Goal: Navigation & Orientation: Find specific page/section

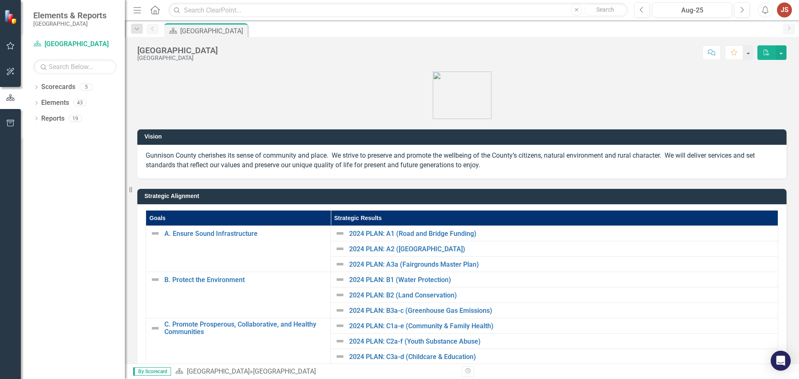
drag, startPoint x: 76, startPoint y: 196, endPoint x: 79, endPoint y: 159, distance: 37.2
click at [77, 192] on div "Dropdown Scorecards 5 Dropdown Gunnison County Dropdown Treasurer's Office Publ…" at bounding box center [73, 229] width 104 height 299
click at [90, 88] on div "5" at bounding box center [85, 87] width 13 height 7
click at [37, 88] on icon "Dropdown" at bounding box center [36, 88] width 6 height 5
click at [64, 104] on link "[GEOGRAPHIC_DATA]" at bounding box center [85, 103] width 79 height 10
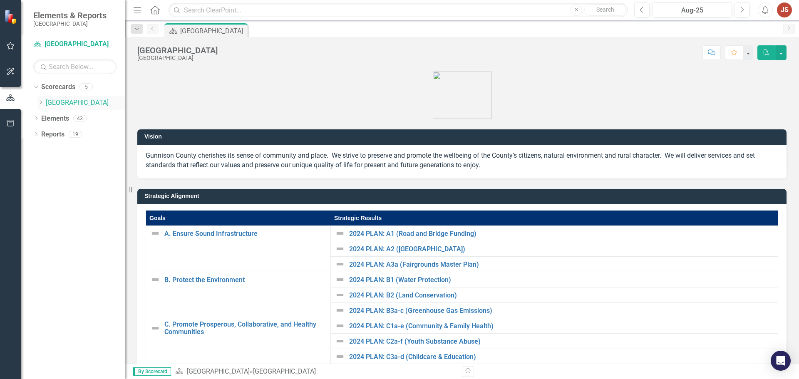
click at [67, 102] on link "[GEOGRAPHIC_DATA]" at bounding box center [85, 103] width 79 height 10
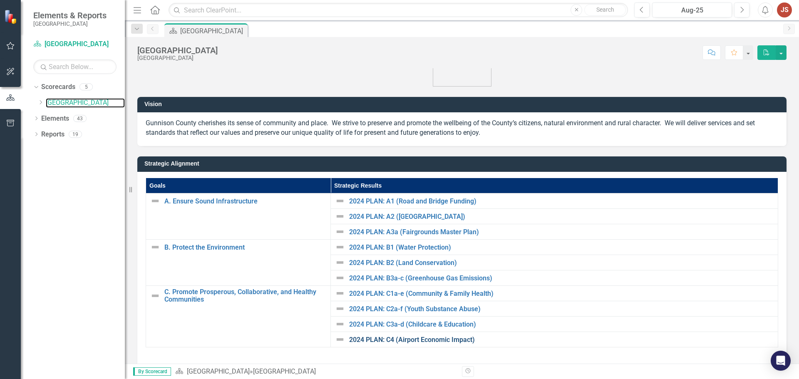
scroll to position [83, 0]
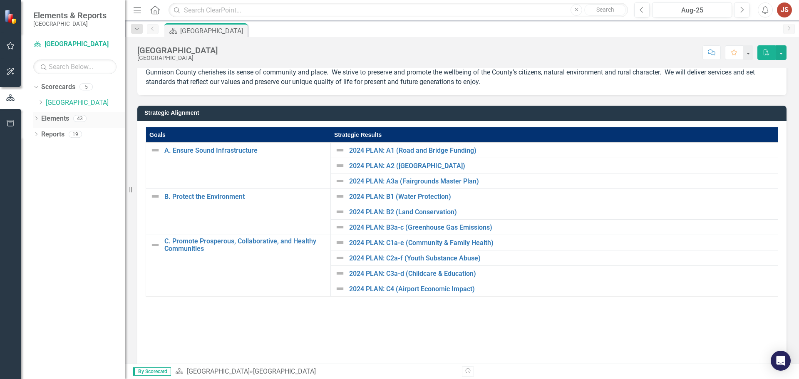
click at [35, 119] on icon "Dropdown" at bounding box center [36, 119] width 6 height 5
click at [36, 214] on icon "Dropdown" at bounding box center [36, 213] width 6 height 5
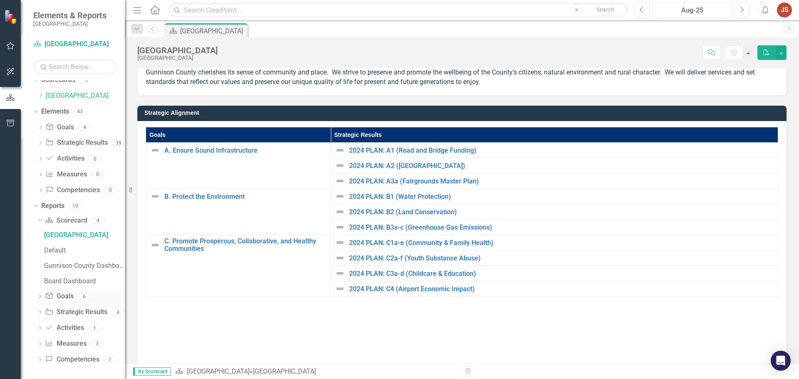
scroll to position [9, 0]
click at [71, 221] on link "Scorecard Scorecard" at bounding box center [66, 219] width 42 height 10
click at [53, 233] on div "[GEOGRAPHIC_DATA]" at bounding box center [84, 232] width 81 height 7
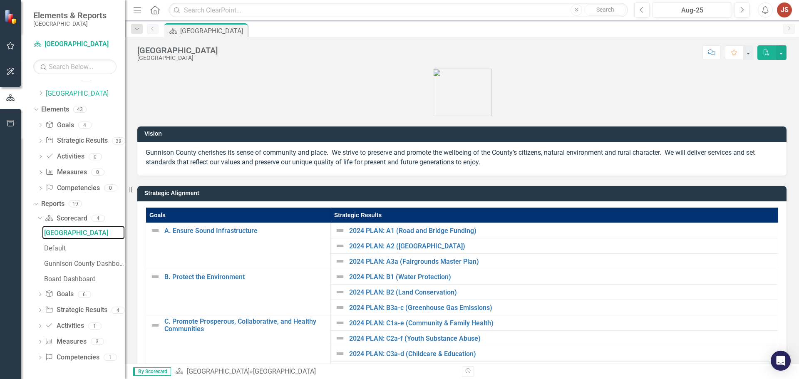
scroll to position [0, 0]
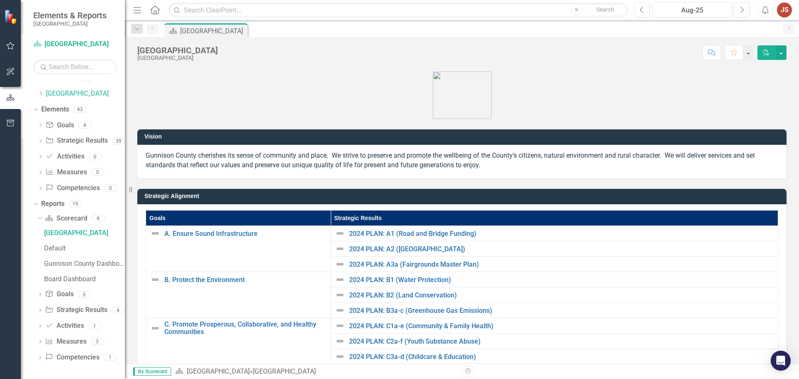
click at [40, 358] on icon "Dropdown" at bounding box center [40, 358] width 6 height 5
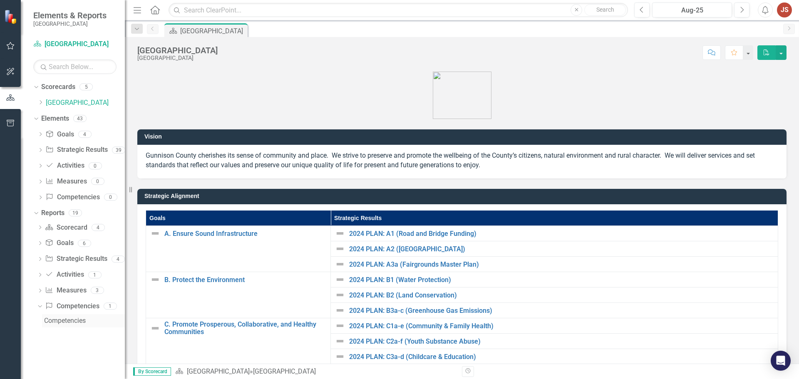
click at [69, 321] on div "Competencies" at bounding box center [84, 320] width 81 height 7
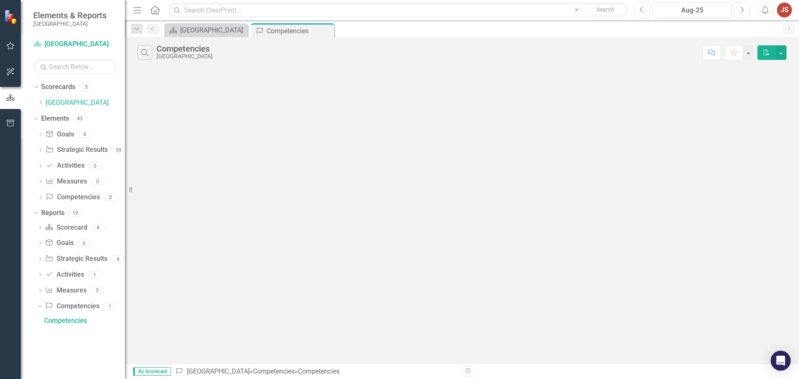
click at [330, 233] on div "Search Competencies Gunnison County Comment Favorite PDF" at bounding box center [462, 200] width 674 height 327
click at [211, 31] on div "[GEOGRAPHIC_DATA]" at bounding box center [207, 30] width 55 height 10
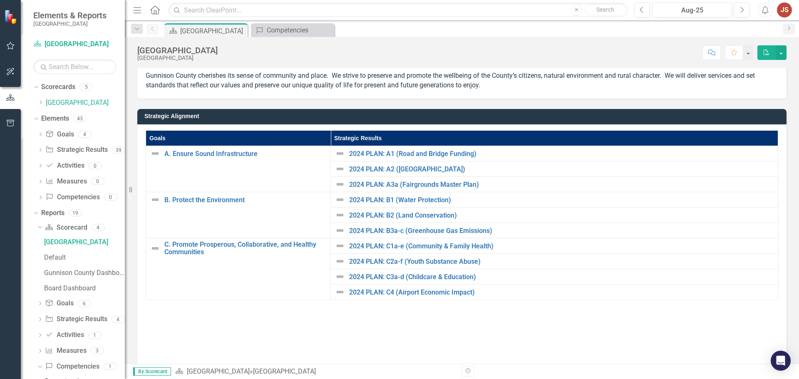
scroll to position [83, 0]
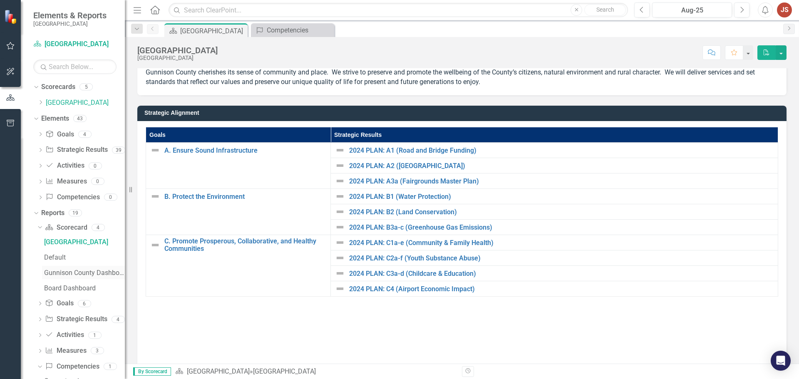
click at [63, 270] on div "Gunnison County Dashboard" at bounding box center [84, 272] width 81 height 7
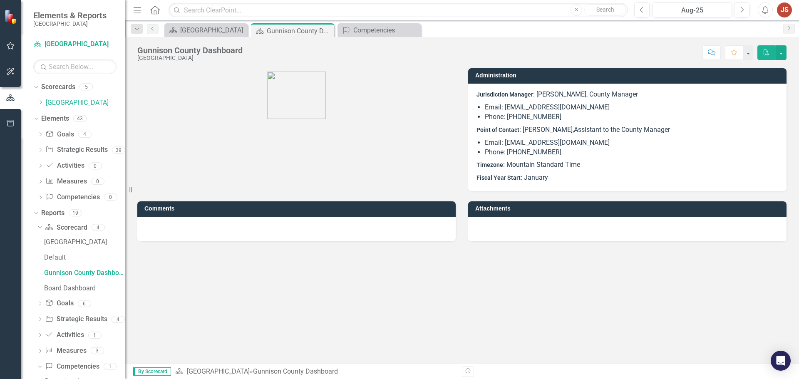
click at [364, 146] on div "Administration Jurisdiction Manager : [PERSON_NAME], County Manager Email: [EMA…" at bounding box center [462, 124] width 662 height 133
click at [200, 27] on div "[GEOGRAPHIC_DATA]" at bounding box center [207, 30] width 55 height 10
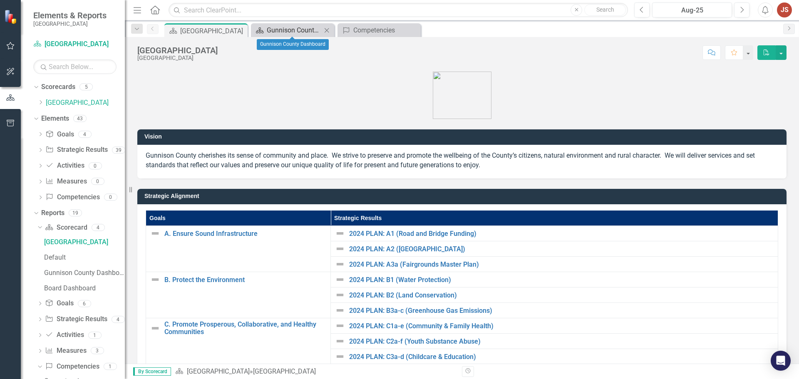
click at [292, 30] on div "Gunnison County Dashboard" at bounding box center [294, 30] width 55 height 10
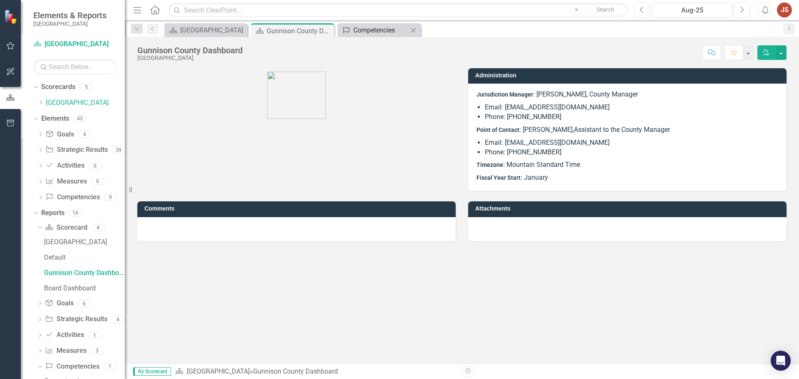
click at [382, 30] on div "Competencies" at bounding box center [380, 30] width 55 height 10
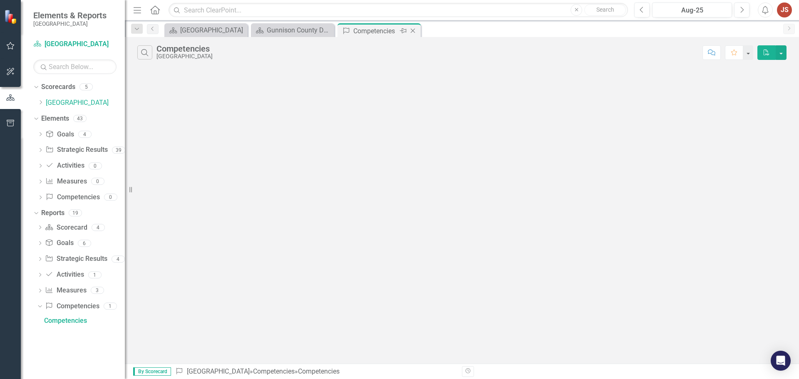
click at [414, 31] on icon "Close" at bounding box center [413, 30] width 8 height 7
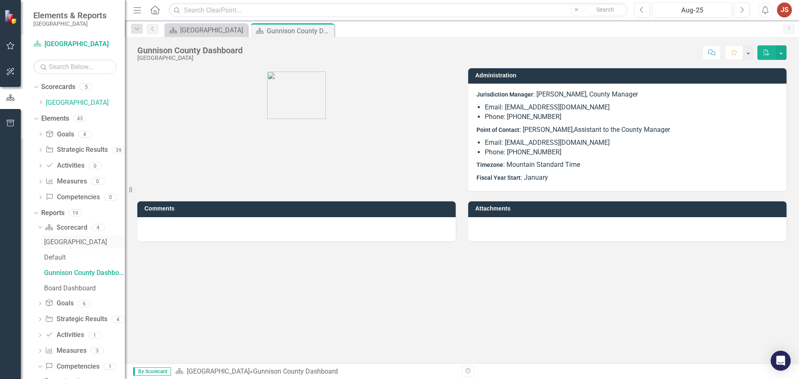
click at [52, 239] on div "[GEOGRAPHIC_DATA]" at bounding box center [84, 241] width 81 height 7
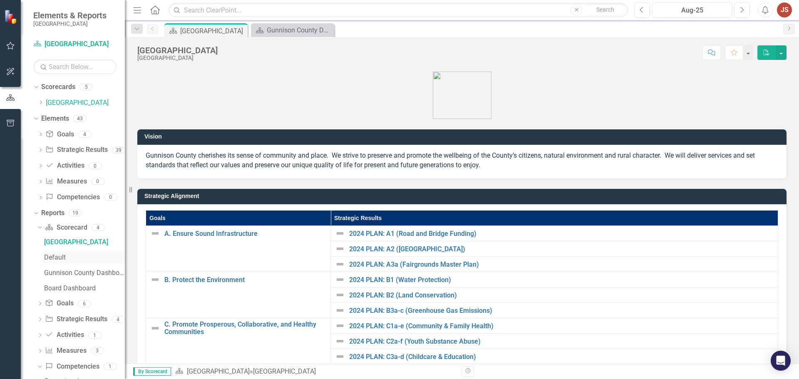
click at [48, 257] on div "Default" at bounding box center [84, 257] width 81 height 7
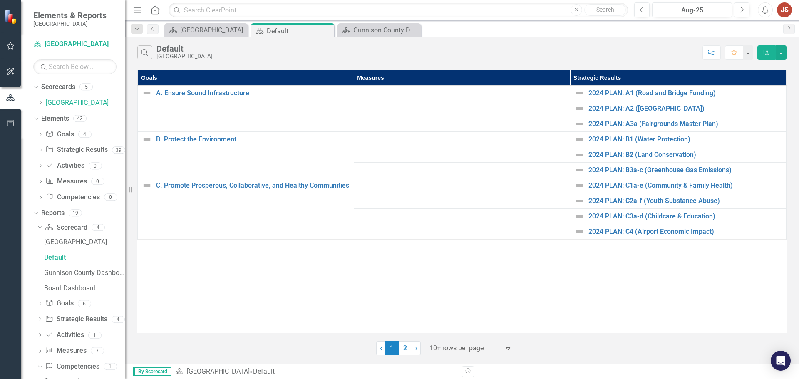
click at [267, 280] on div "Goals Measures Strategic Results A. Ensure Sound Infrastructure Link Open Eleme…" at bounding box center [461, 201] width 649 height 263
click at [268, 292] on div "Goals Measures Strategic Results A. Ensure Sound Infrastructure Link Open Eleme…" at bounding box center [461, 201] width 649 height 263
click at [235, 296] on div "Goals Measures Strategic Results A. Ensure Sound Infrastructure Link Open Eleme…" at bounding box center [461, 201] width 649 height 263
click at [62, 45] on link "Scorecard [GEOGRAPHIC_DATA]" at bounding box center [74, 45] width 83 height 10
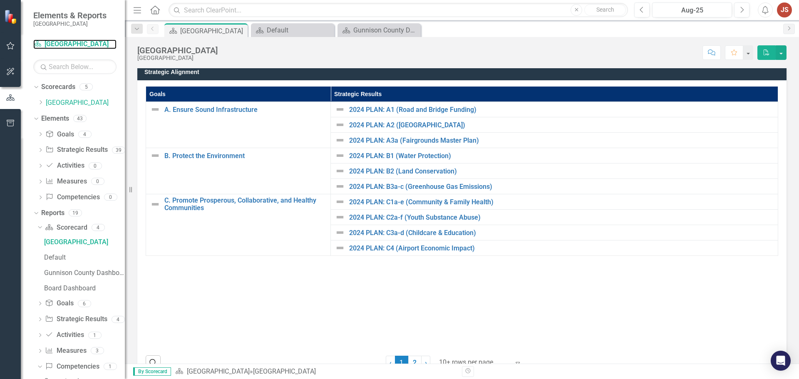
scroll to position [147, 0]
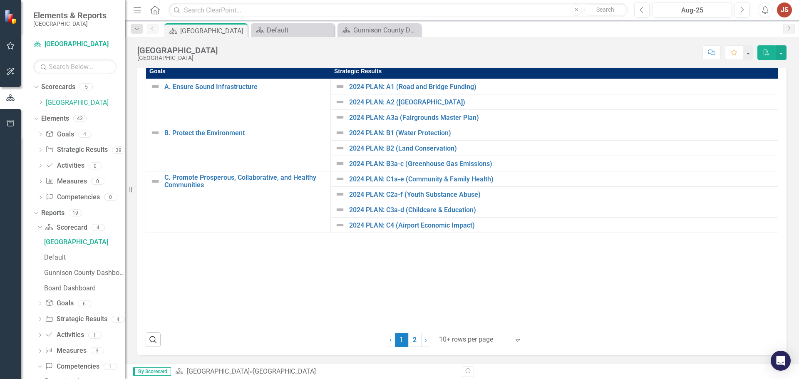
click at [256, 275] on div "Goals Strategic Results A. Ensure Sound Infrastructure Link Open Element 2024 P…" at bounding box center [462, 195] width 632 height 263
click at [10, 121] on icon "button" at bounding box center [10, 123] width 9 height 7
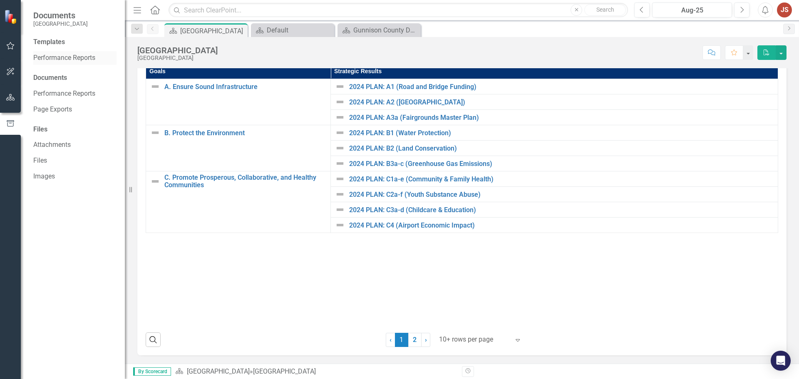
click at [72, 60] on link "Performance Reports" at bounding box center [74, 58] width 83 height 10
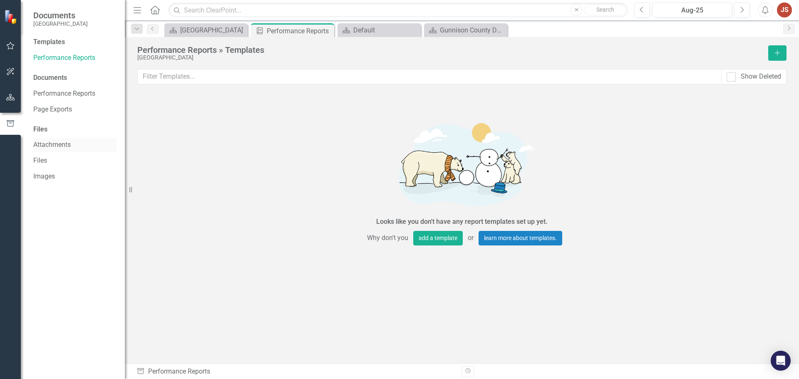
click at [40, 144] on link "Attachments" at bounding box center [74, 145] width 83 height 10
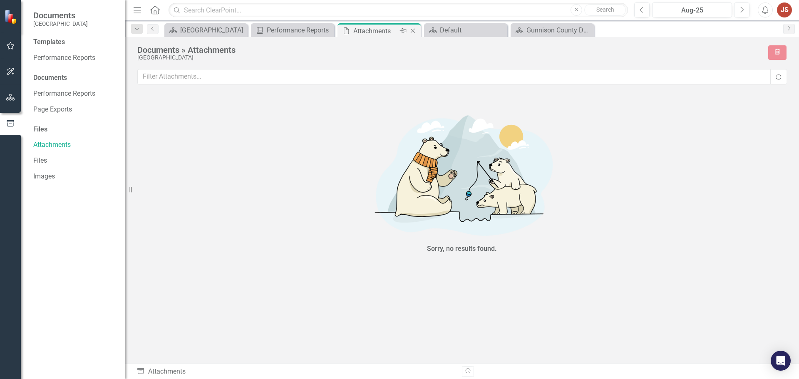
click at [415, 32] on icon "Close" at bounding box center [413, 30] width 8 height 7
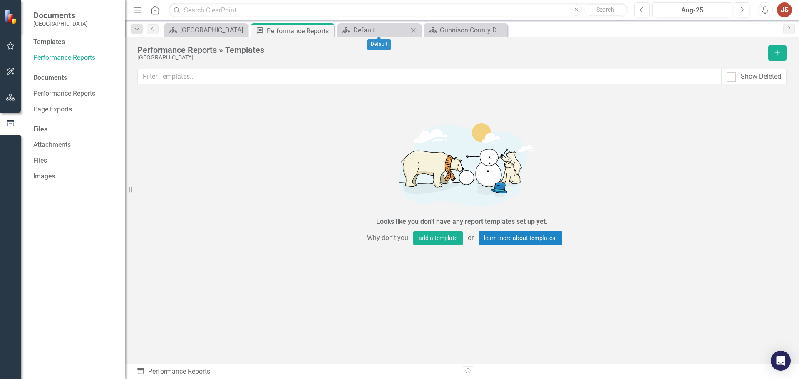
click at [415, 31] on icon "Close" at bounding box center [413, 30] width 8 height 7
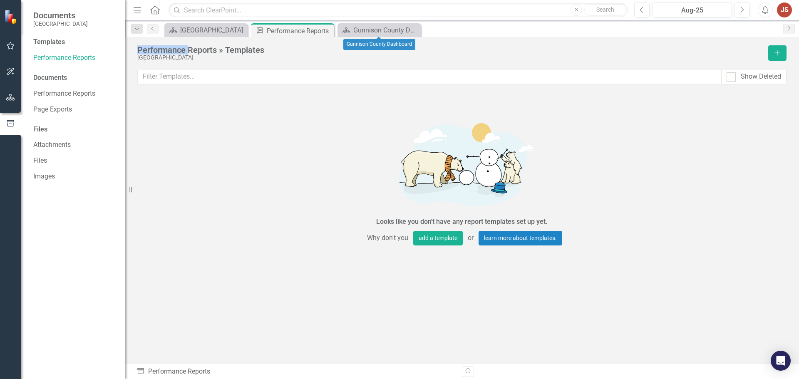
click at [0, 0] on icon "Close" at bounding box center [0, 0] width 0 height 0
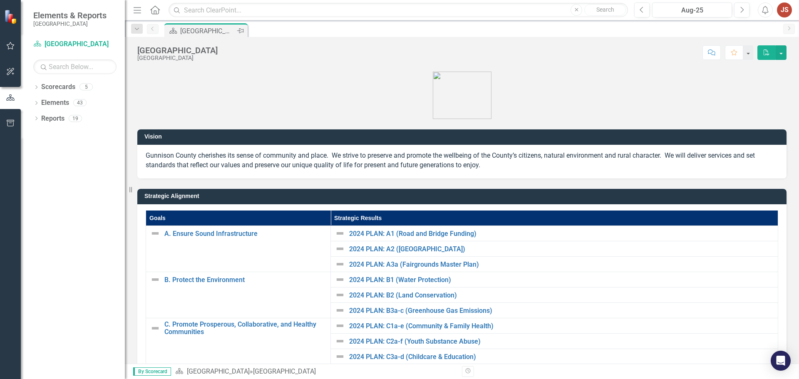
click at [210, 30] on div "[GEOGRAPHIC_DATA]" at bounding box center [207, 31] width 55 height 10
click at [265, 95] on p at bounding box center [461, 94] width 649 height 49
click at [136, 28] on icon "Dropdown" at bounding box center [136, 29] width 7 height 6
click at [380, 69] on div at bounding box center [461, 93] width 649 height 51
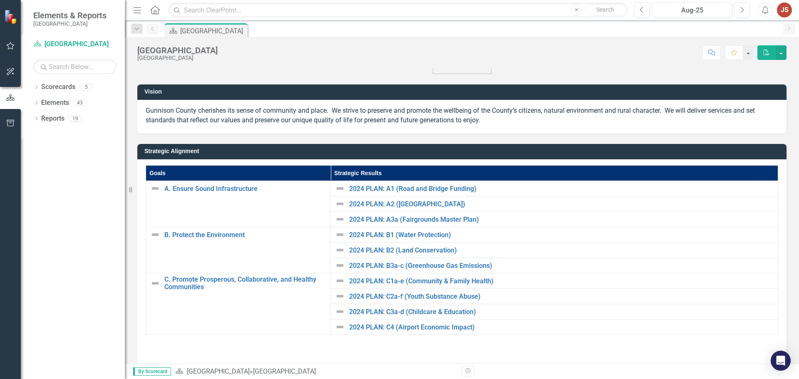
scroll to position [147, 0]
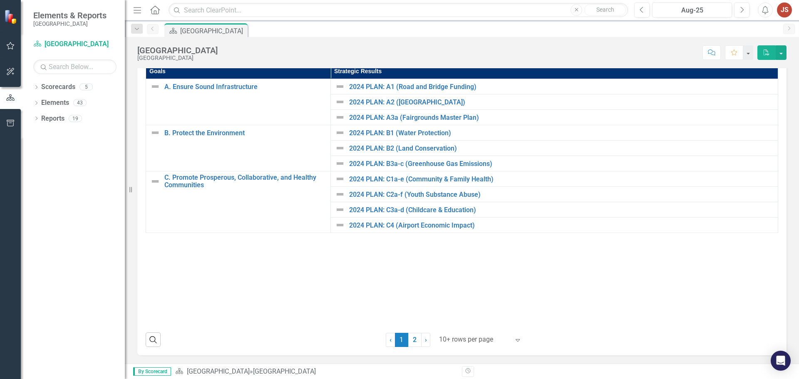
drag, startPoint x: 294, startPoint y: 288, endPoint x: 292, endPoint y: 278, distance: 9.9
click at [292, 279] on div "Goals Strategic Results A. Ensure Sound Infrastructure Link Open Element 2024 P…" at bounding box center [462, 195] width 632 height 263
click at [262, 285] on div "Goals Strategic Results A. Ensure Sound Infrastructure Link Open Element 2024 P…" at bounding box center [462, 195] width 632 height 263
click at [96, 265] on div "Dropdown Scorecards 5 Dropdown Gunnison County Dropdown Treasurer's Office Publ…" at bounding box center [73, 229] width 104 height 299
